Goal: Task Accomplishment & Management: Manage account settings

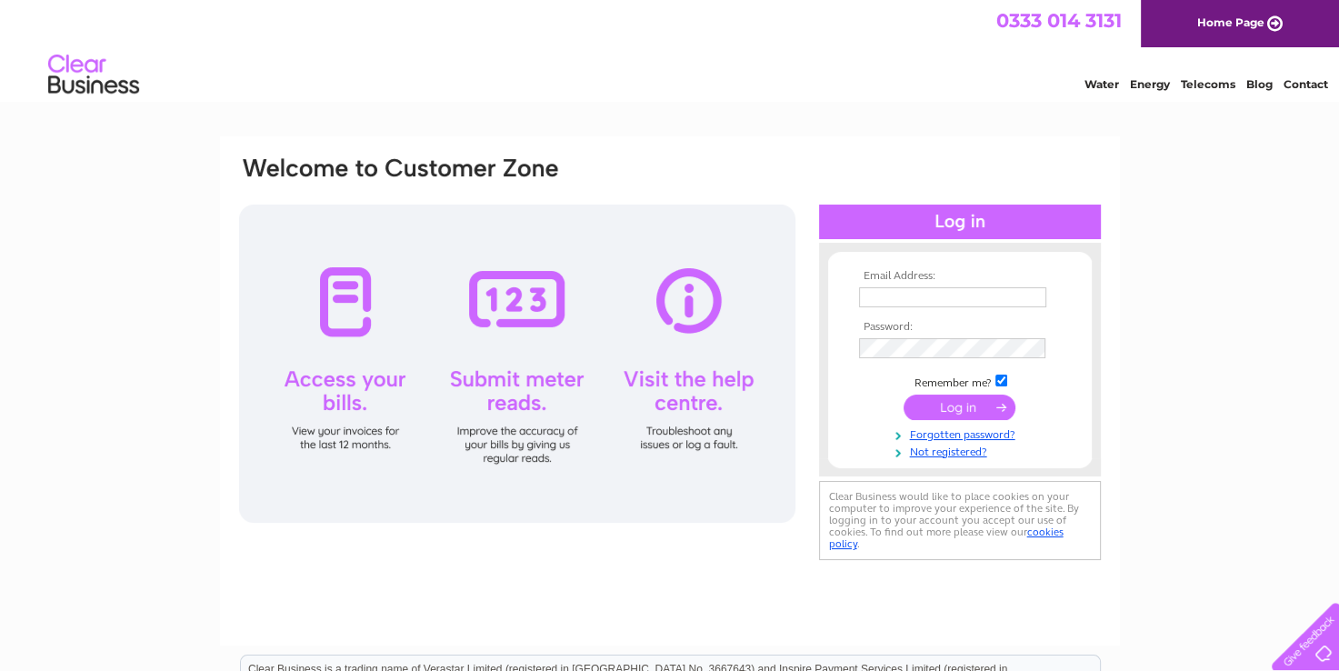
click at [891, 295] on input "text" at bounding box center [952, 297] width 187 height 20
type input "[EMAIL_ADDRESS][DOMAIN_NAME]"
click at [967, 415] on input "submit" at bounding box center [959, 407] width 112 height 25
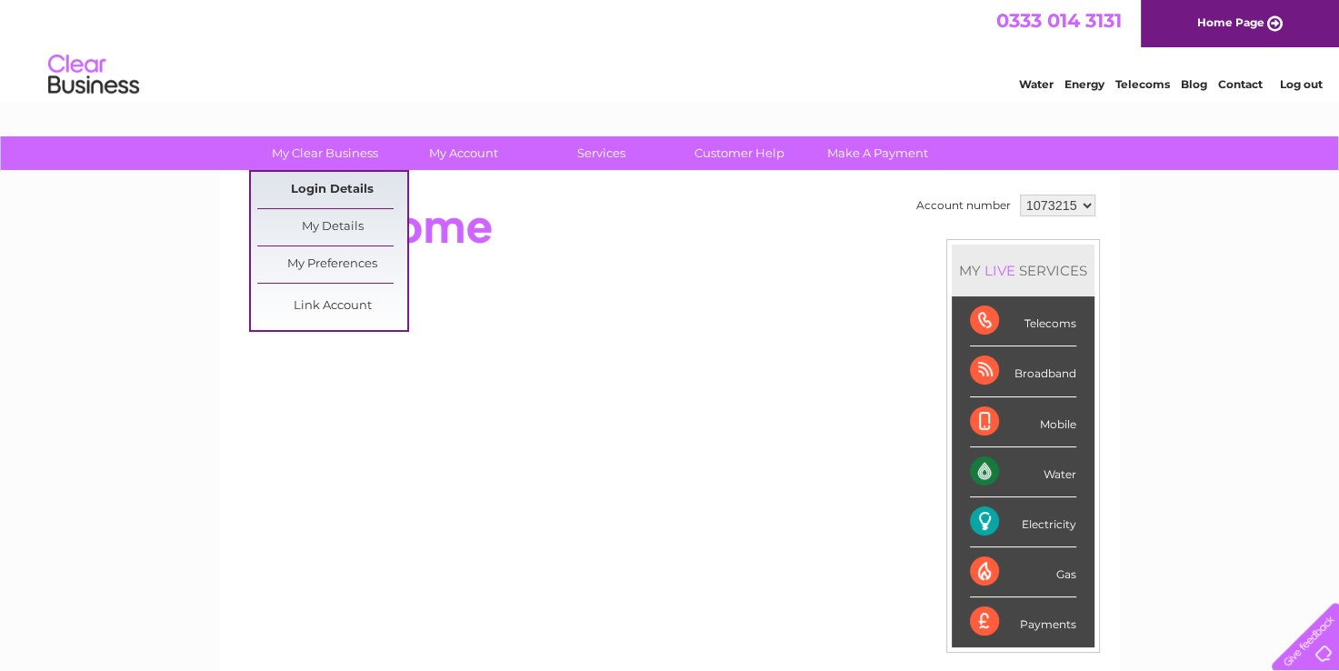
click at [344, 186] on link "Login Details" at bounding box center [332, 190] width 150 height 36
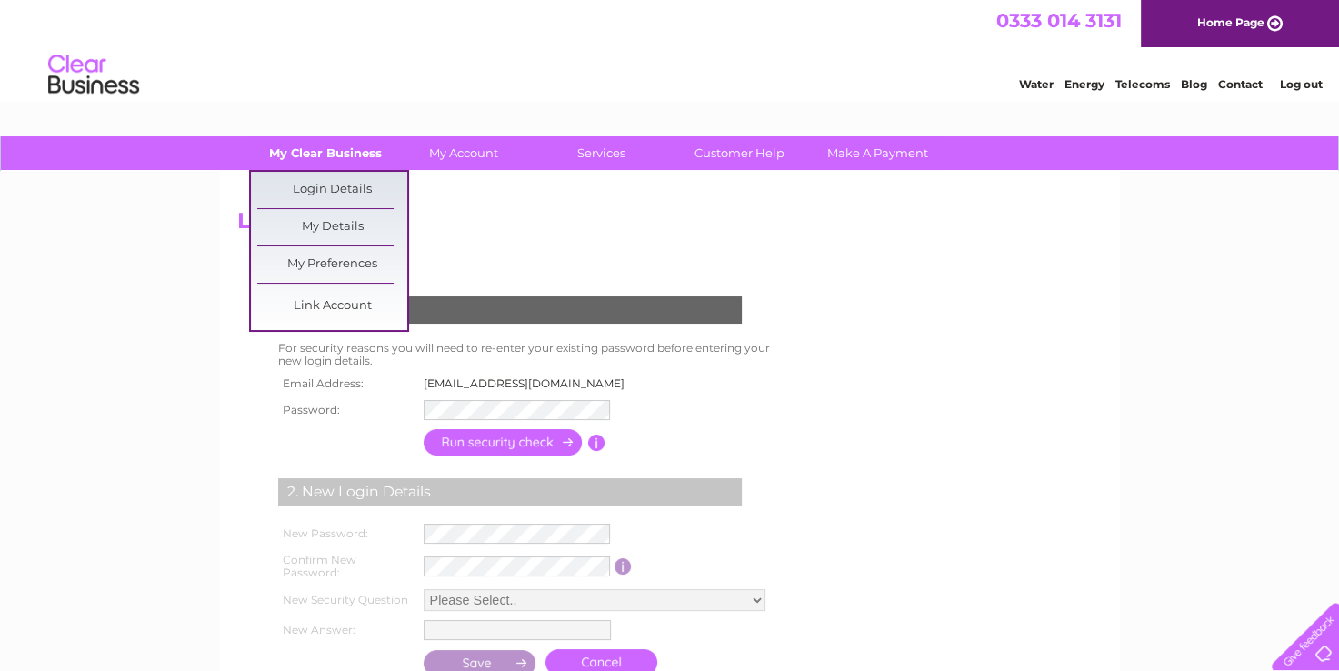
click at [341, 159] on link "My Clear Business" at bounding box center [325, 153] width 150 height 34
click at [353, 224] on link "My Details" at bounding box center [332, 227] width 150 height 36
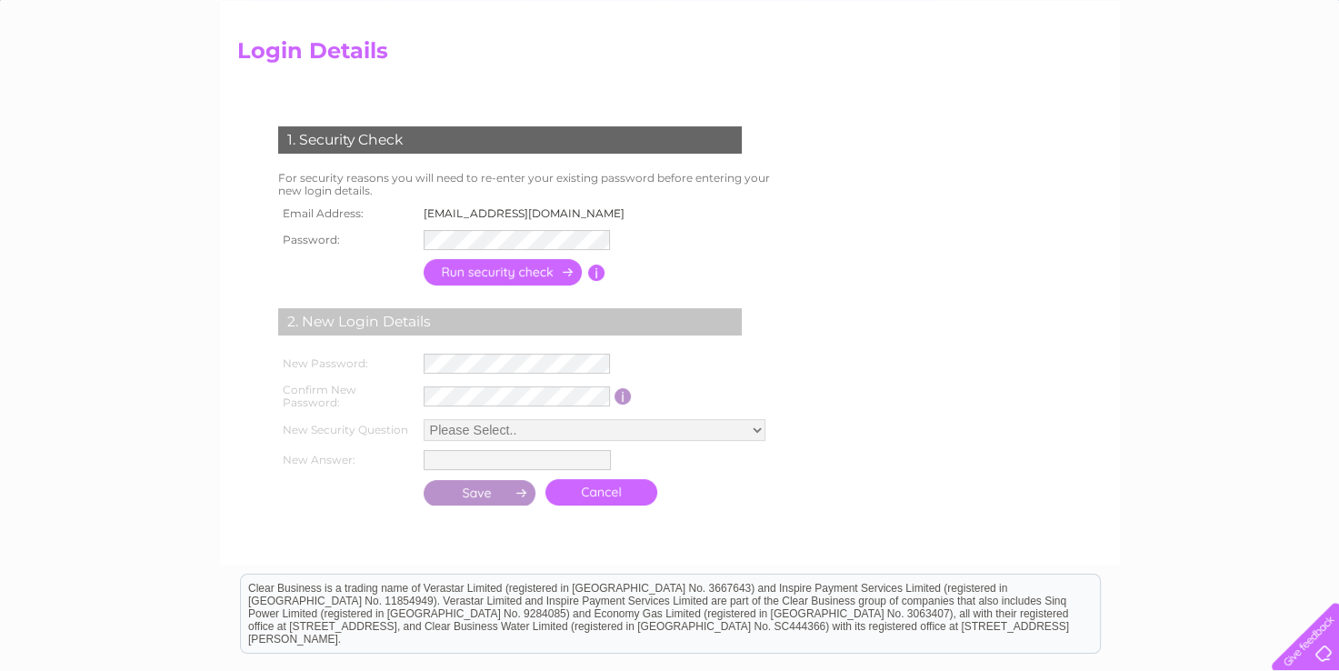
scroll to position [182, 0]
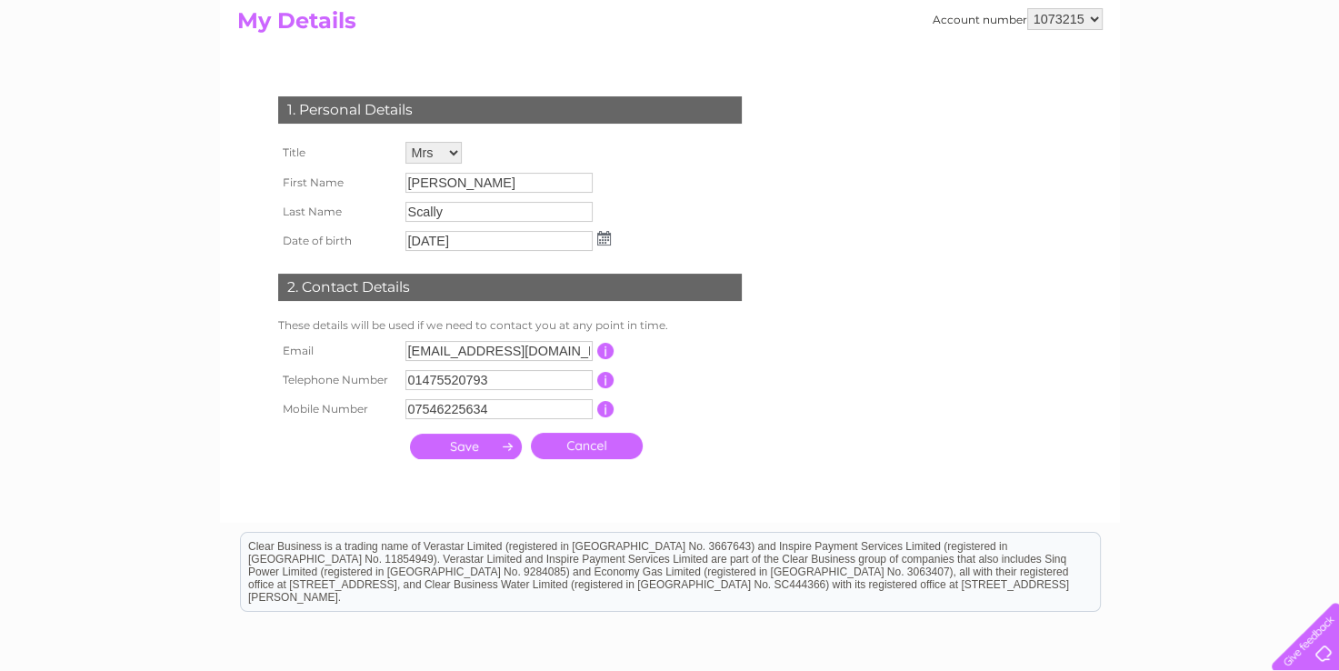
scroll to position [91, 0]
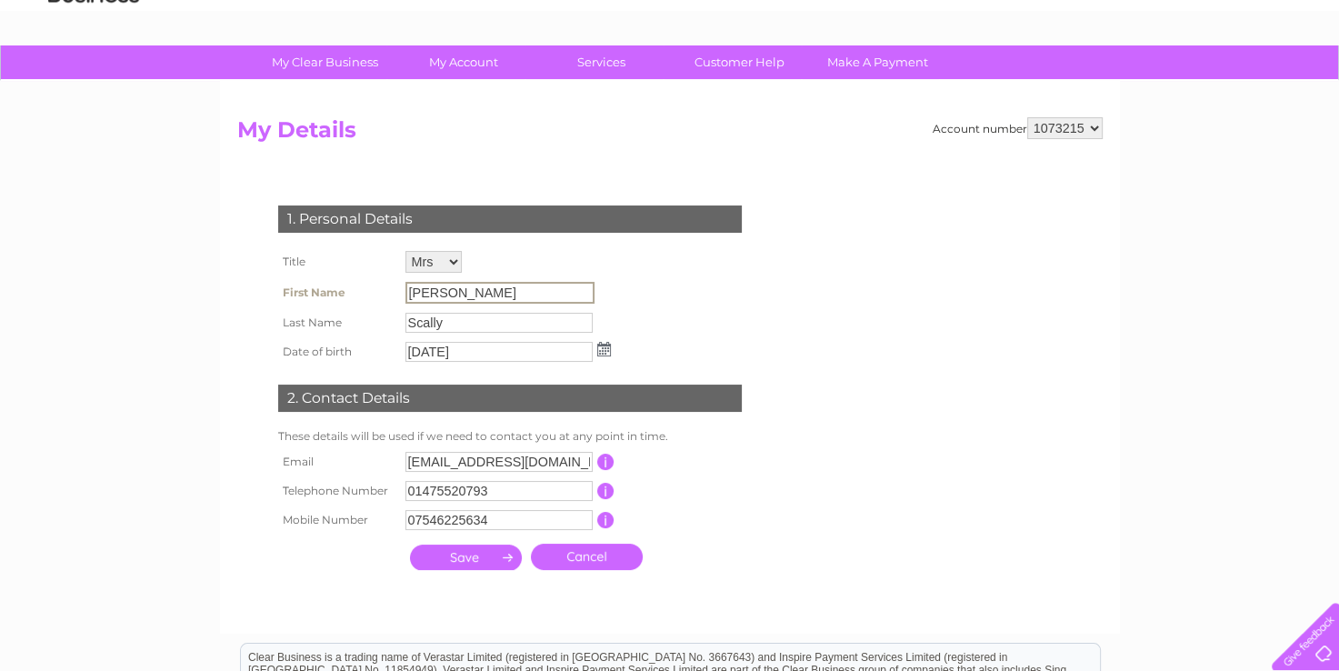
click at [476, 296] on input "Janet" at bounding box center [499, 293] width 189 height 22
click at [476, 295] on input "Janet" at bounding box center [499, 293] width 189 height 22
click at [476, 294] on input "Janet" at bounding box center [499, 293] width 189 height 22
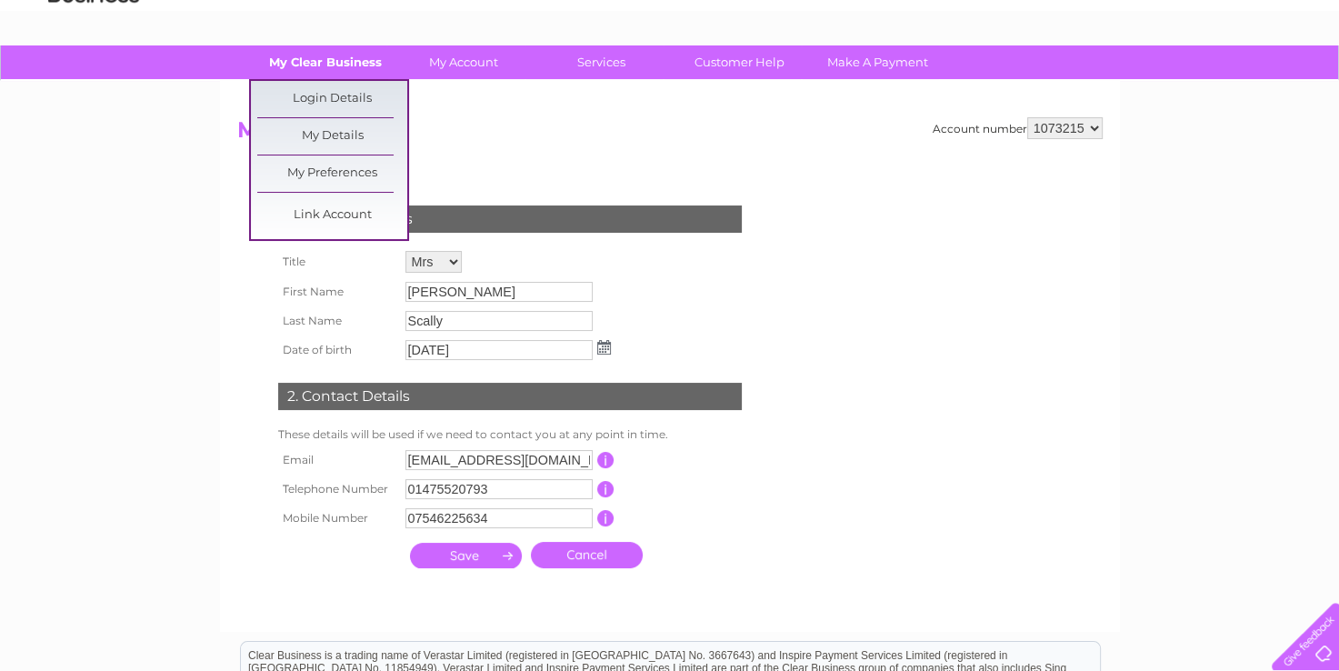
click at [333, 53] on link "My Clear Business" at bounding box center [325, 62] width 150 height 34
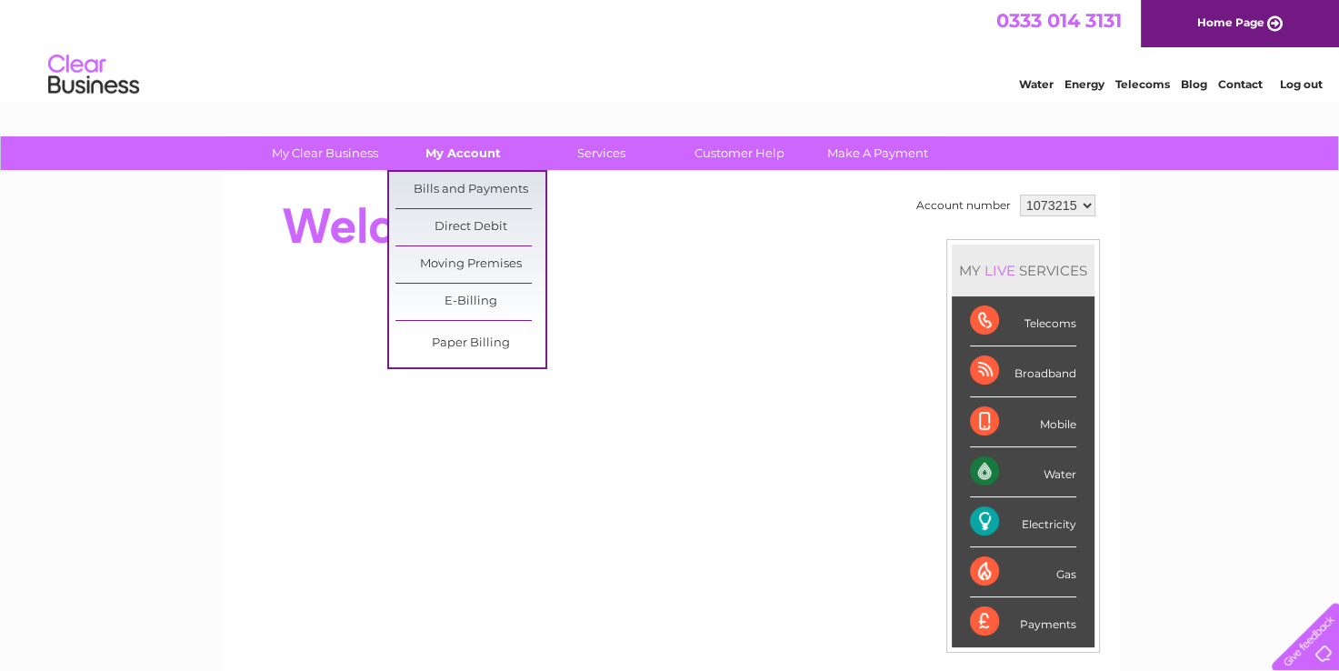
click at [460, 151] on link "My Account" at bounding box center [463, 153] width 150 height 34
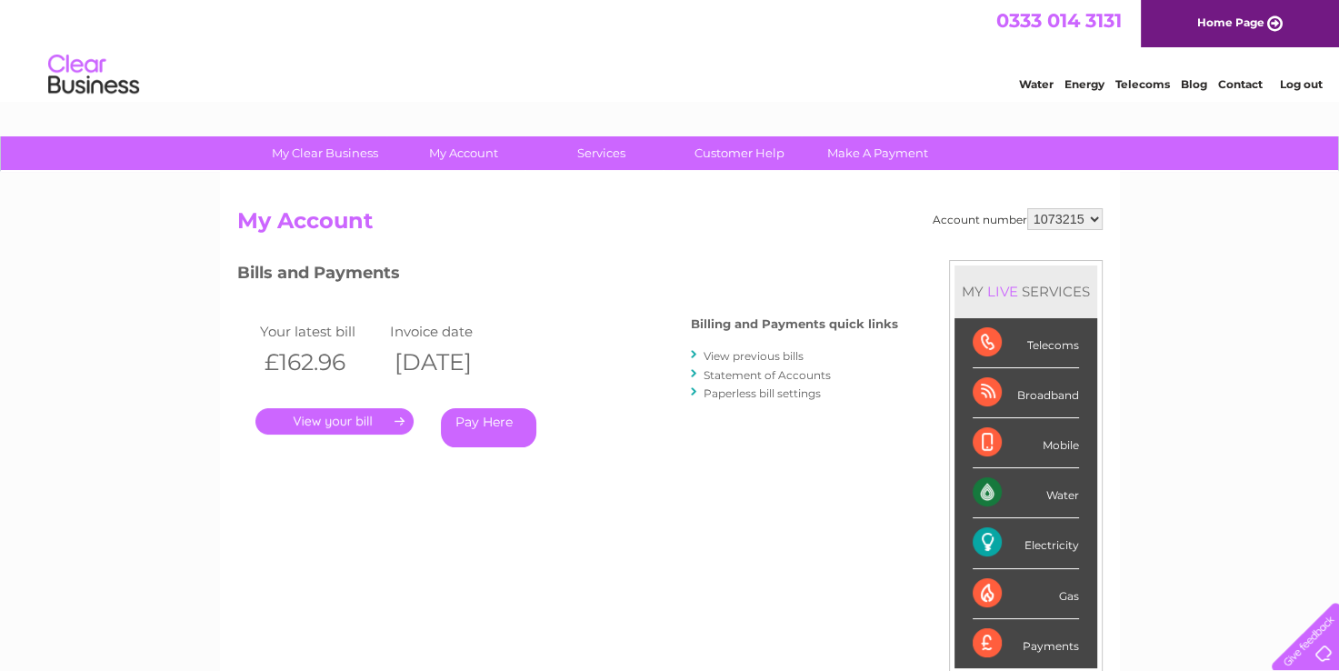
click at [352, 422] on link "." at bounding box center [334, 421] width 158 height 26
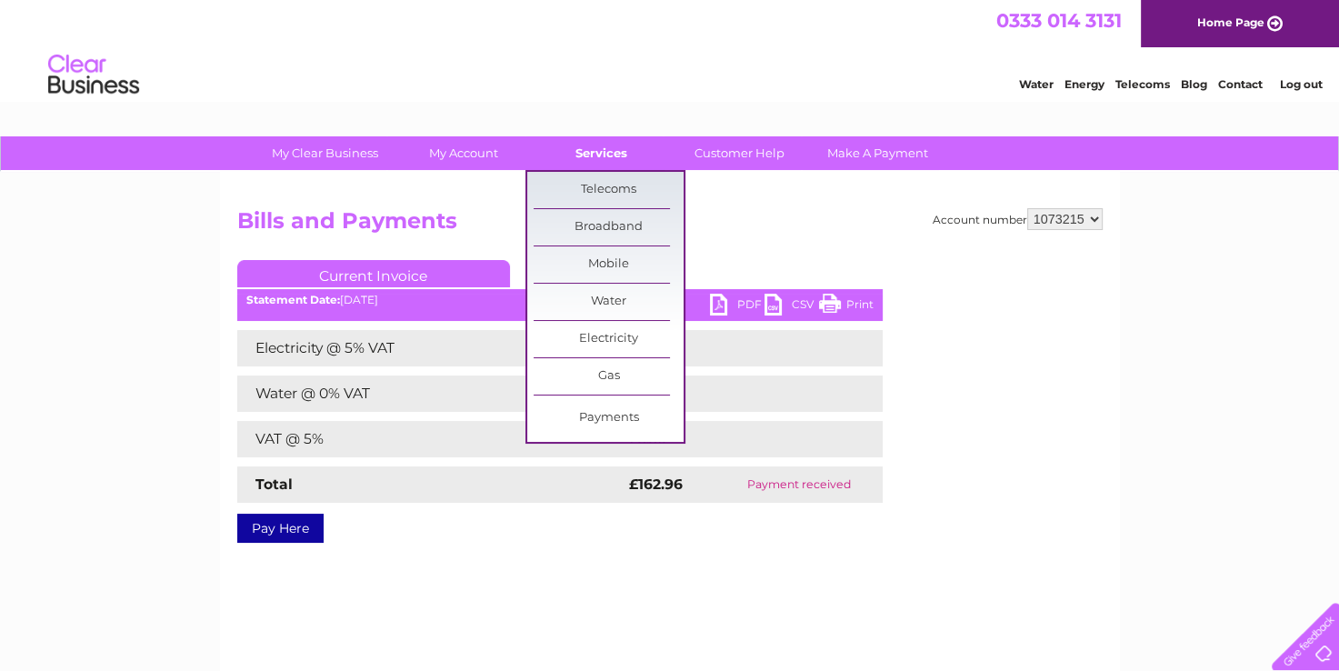
click at [608, 149] on link "Services" at bounding box center [601, 153] width 150 height 34
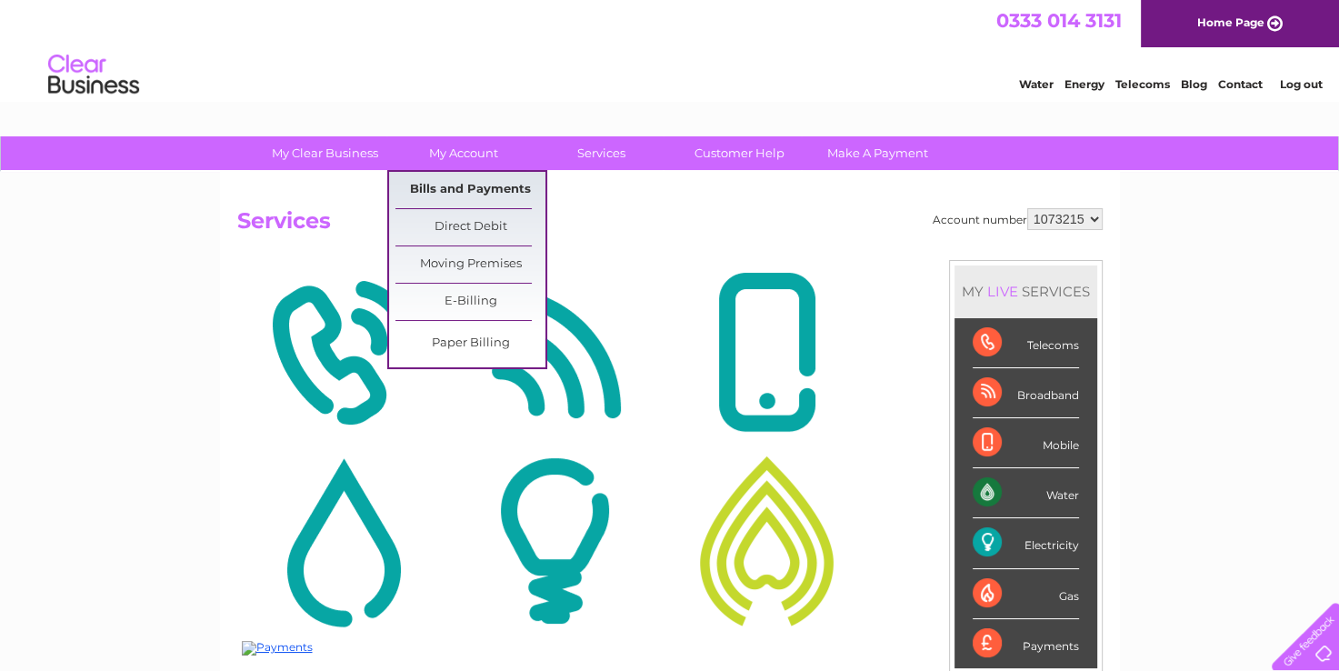
click at [468, 191] on link "Bills and Payments" at bounding box center [470, 190] width 150 height 36
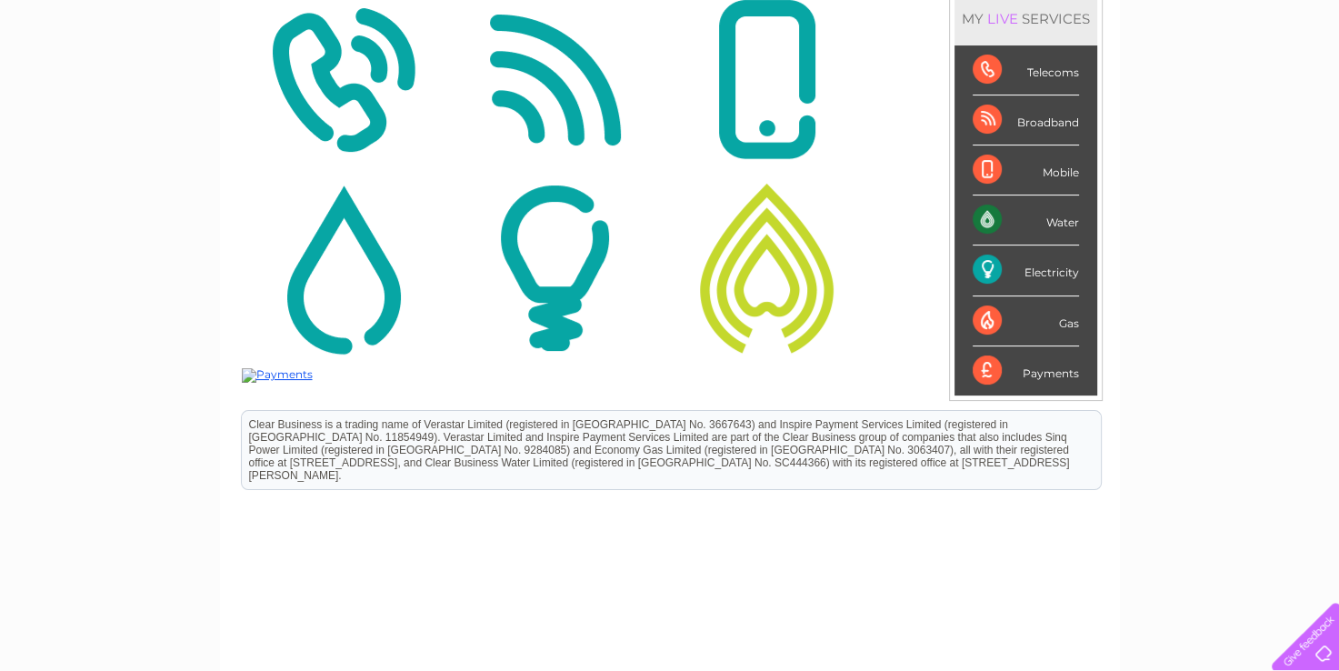
scroll to position [238, 0]
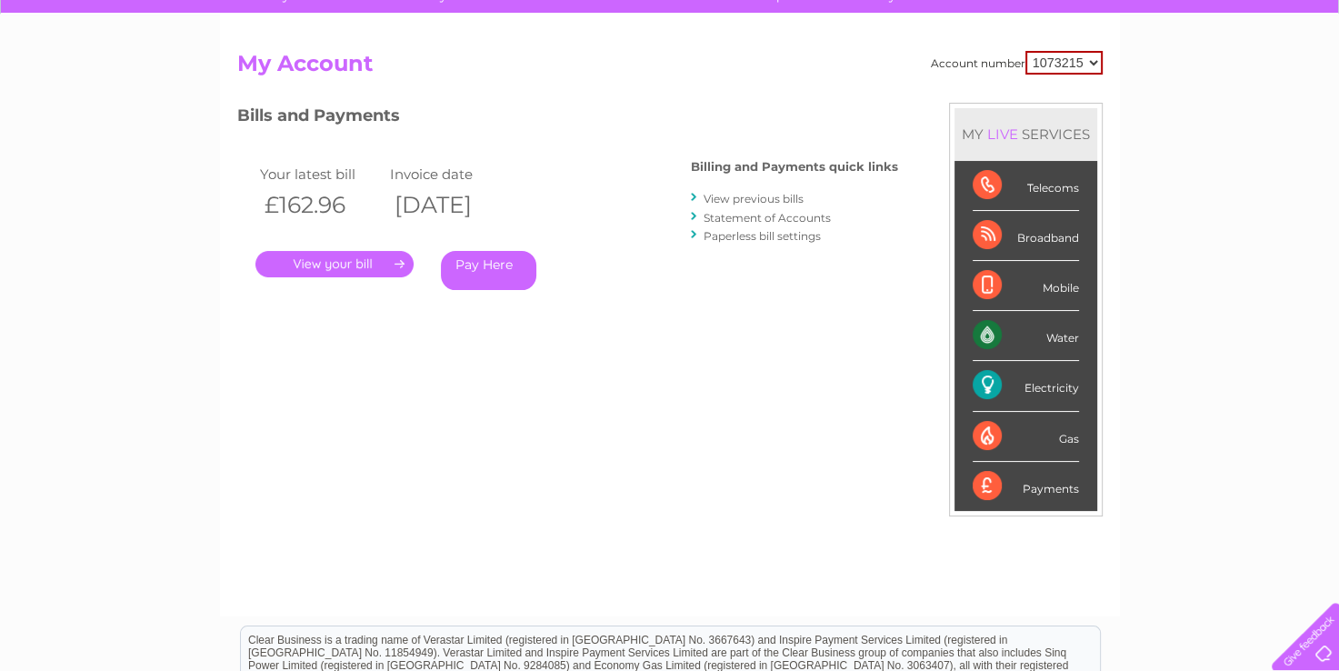
scroll to position [61, 0]
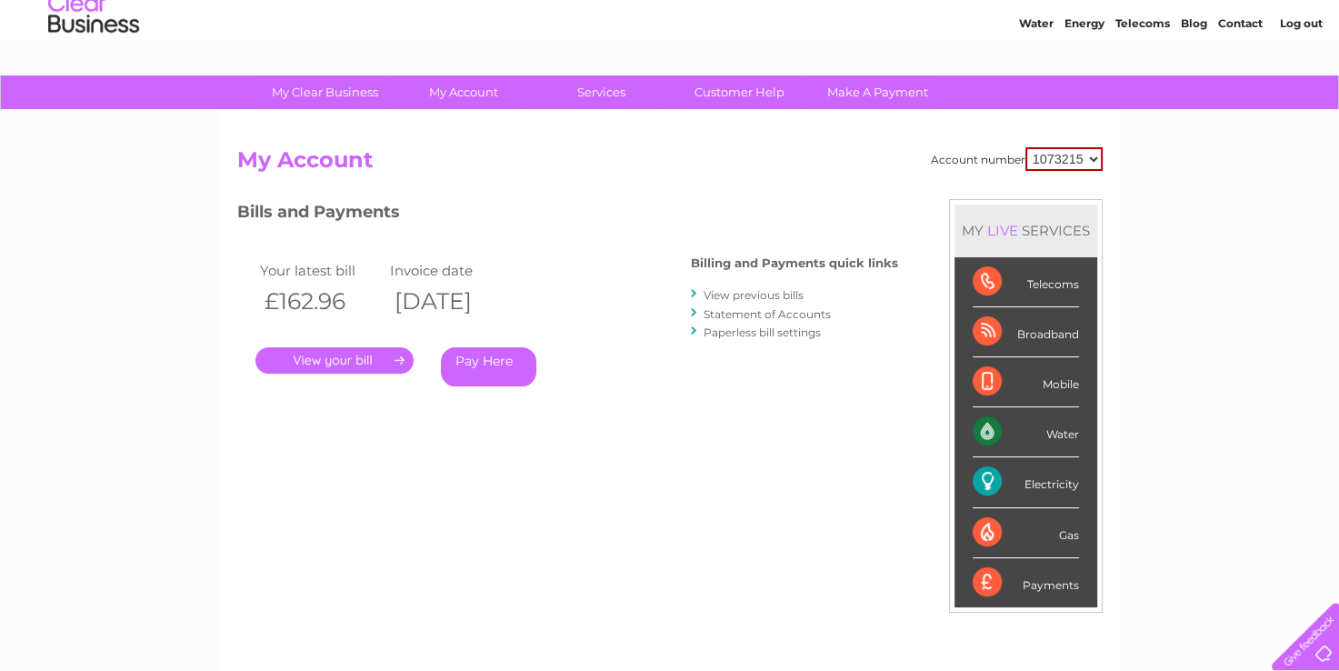
click at [334, 358] on link "." at bounding box center [334, 360] width 158 height 26
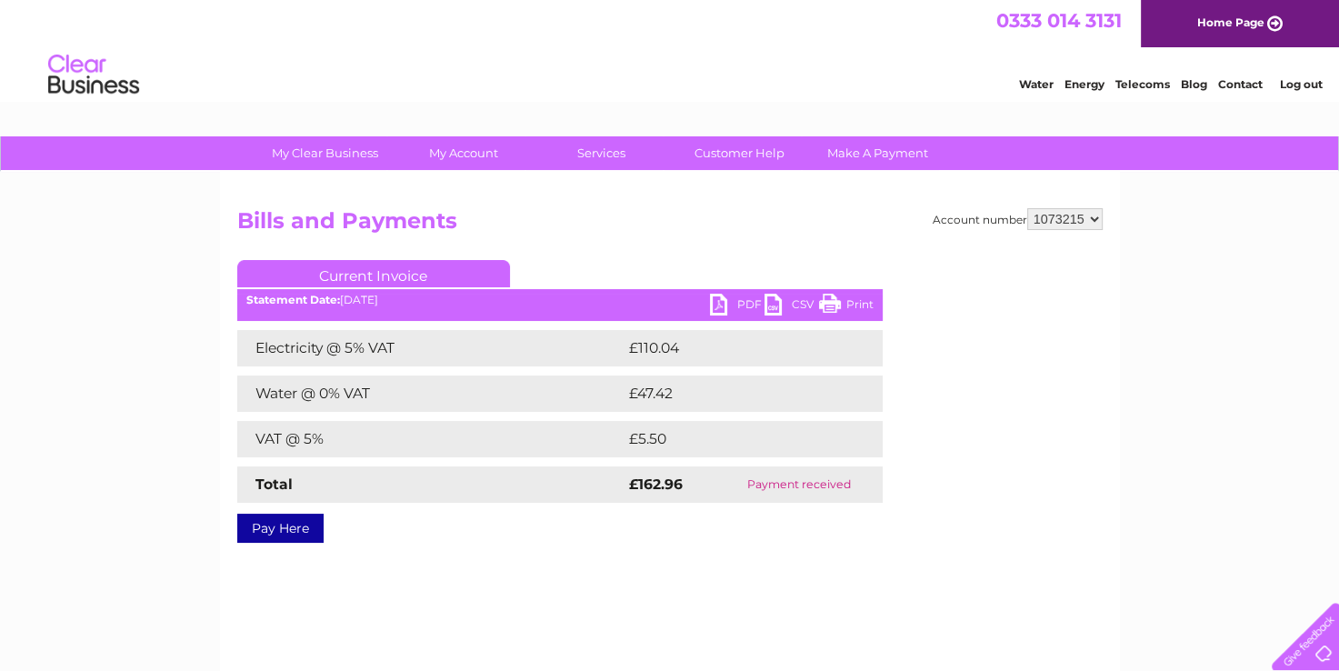
click at [717, 308] on link "PDF" at bounding box center [737, 307] width 55 height 26
